Goal: Find specific page/section: Find specific page/section

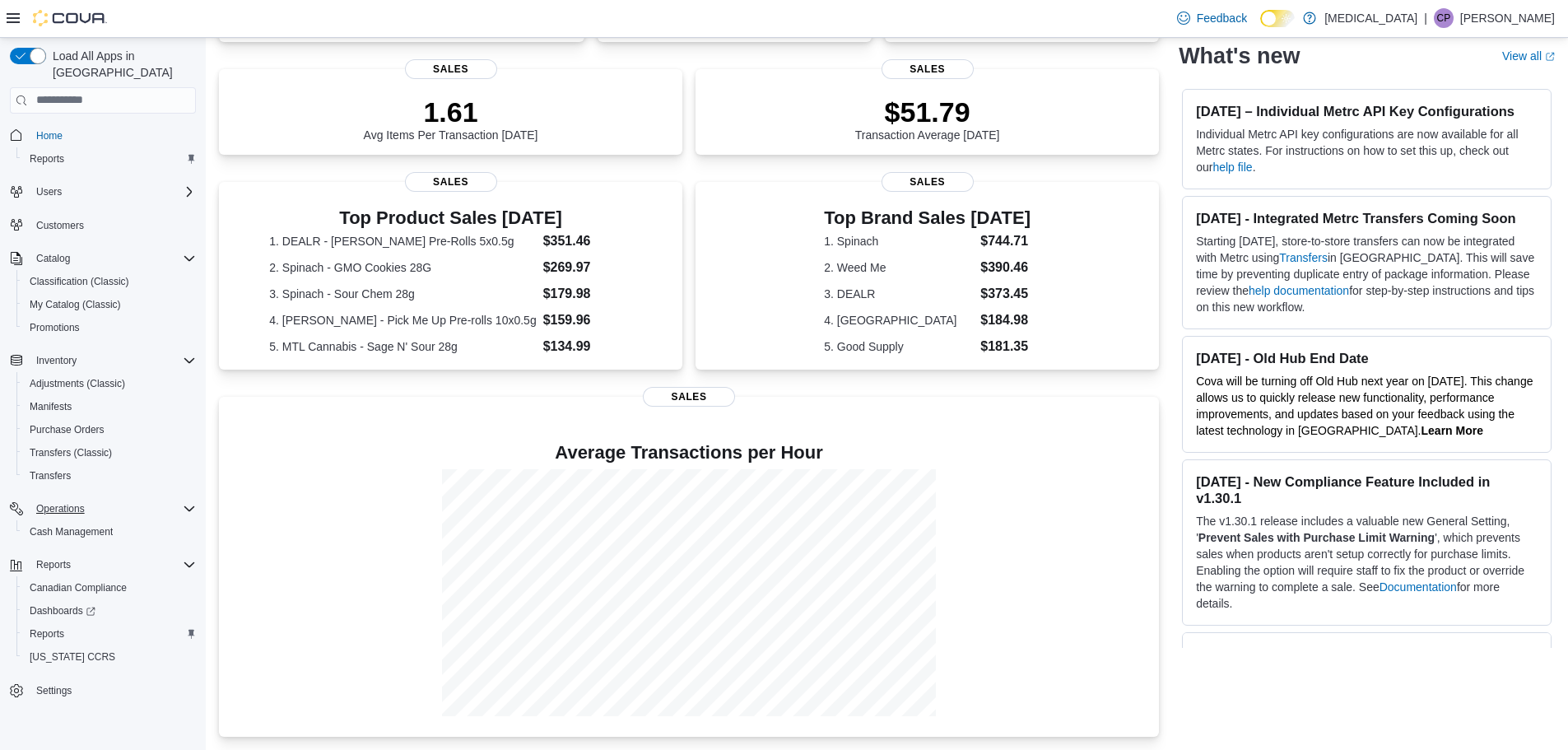
scroll to position [229, 0]
click at [60, 555] on span "Reports" at bounding box center [53, 564] width 35 height 19
click at [61, 558] on span "Reports" at bounding box center [53, 565] width 35 height 14
click at [23, 624] on link "Reports" at bounding box center [47, 633] width 47 height 19
